Goal: Task Accomplishment & Management: Use online tool/utility

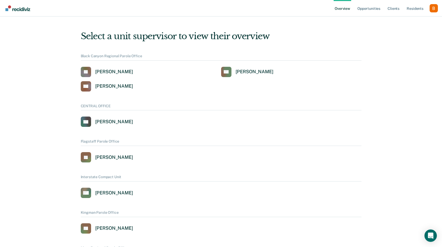
click at [433, 11] on div "Profile dropdown button" at bounding box center [433, 8] width 8 height 8
click at [415, 21] on link "Profile" at bounding box center [412, 23] width 33 height 4
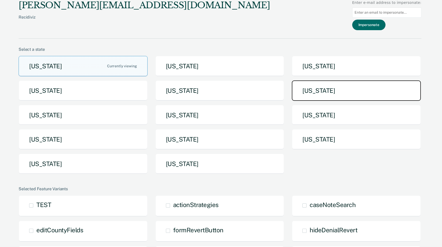
click at [308, 92] on button "[US_STATE]" at bounding box center [356, 90] width 129 height 20
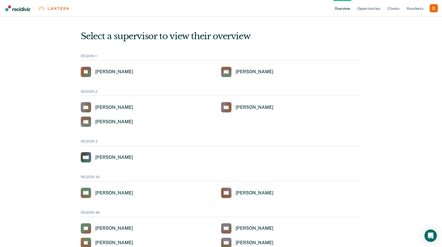
click at [356, 6] on ul "Overview Opportunities Client s Resident s" at bounding box center [381, 8] width 96 height 16
click at [372, 9] on link "Opportunities" at bounding box center [368, 8] width 25 height 16
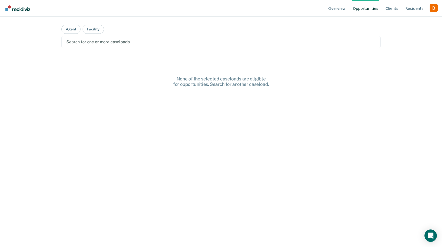
click at [156, 41] on div at bounding box center [220, 42] width 309 height 6
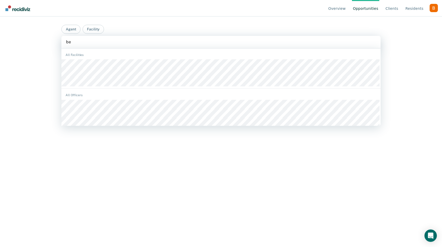
type input "bel"
click at [159, 73] on div "All Officers" at bounding box center [220, 100] width 319 height 58
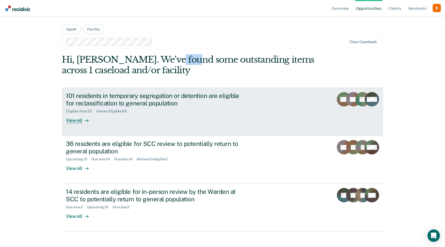
click at [214, 97] on div "101 residents in temporary segregation or detention are eligible for reclassifi…" at bounding box center [156, 99] width 181 height 15
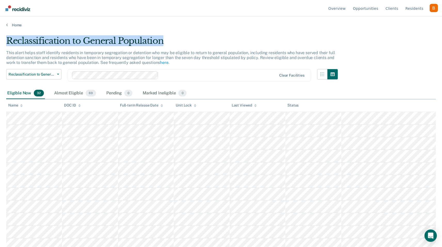
drag, startPoint x: 7, startPoint y: 40, endPoint x: 166, endPoint y: 42, distance: 159.1
click at [166, 42] on div "Reclassification to General Population" at bounding box center [171, 43] width 331 height 15
copy div "Reclassification to General Population"
